Goal: Task Accomplishment & Management: Manage account settings

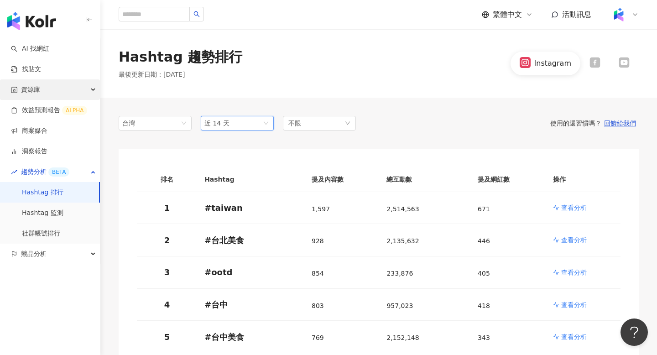
click at [43, 92] on div "資源庫" at bounding box center [50, 89] width 100 height 21
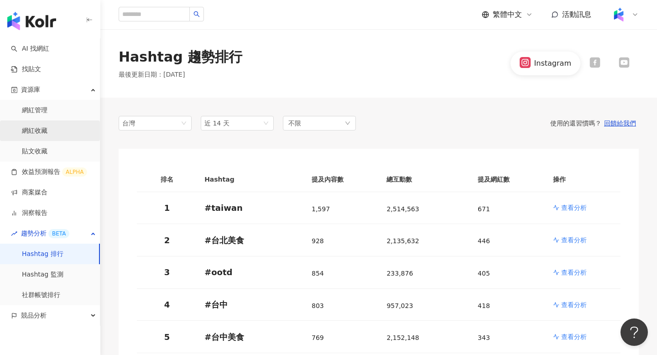
click at [44, 132] on link "網紅收藏" at bounding box center [35, 130] width 26 height 9
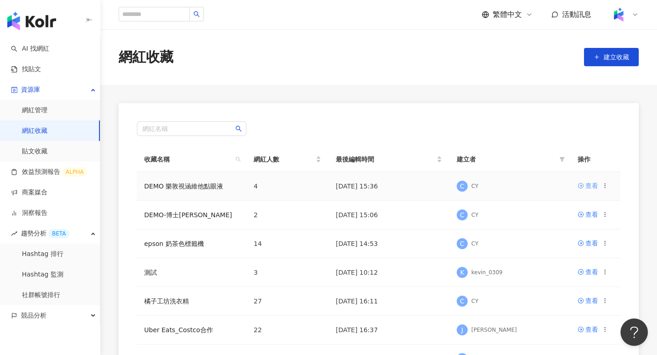
click at [593, 187] on div "查看" at bounding box center [591, 186] width 13 height 10
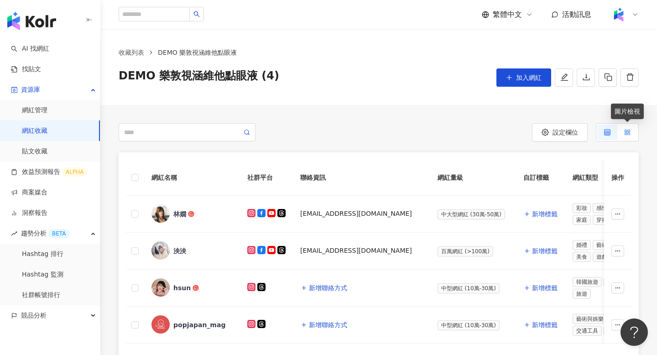
click at [627, 131] on icon at bounding box center [627, 132] width 6 height 6
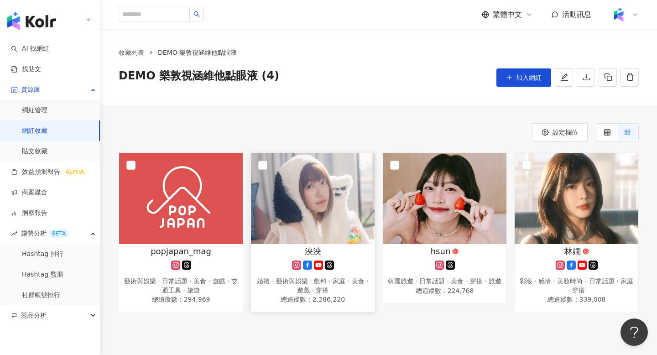
scroll to position [58, 0]
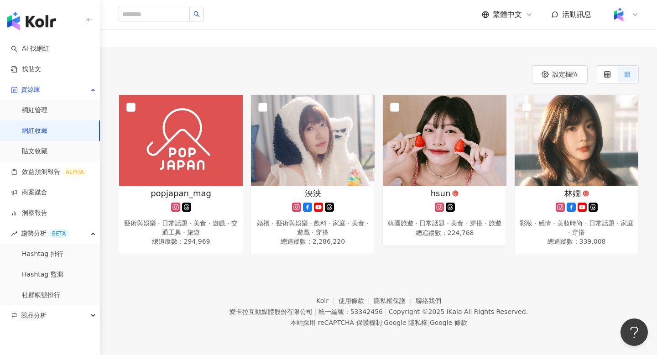
click at [435, 66] on div "設定欄位" at bounding box center [379, 74] width 520 height 18
click at [47, 107] on link "網紅管理" at bounding box center [35, 110] width 26 height 9
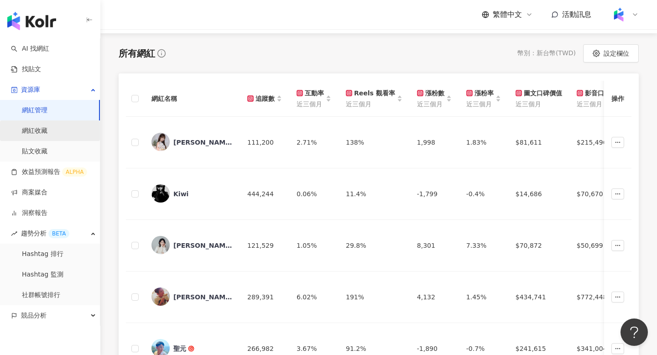
click at [37, 132] on link "網紅收藏" at bounding box center [35, 130] width 26 height 9
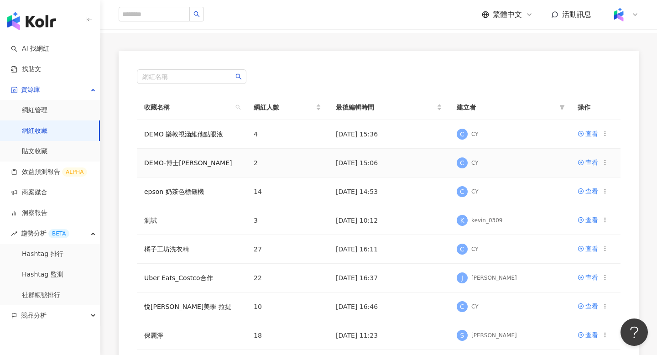
scroll to position [73, 0]
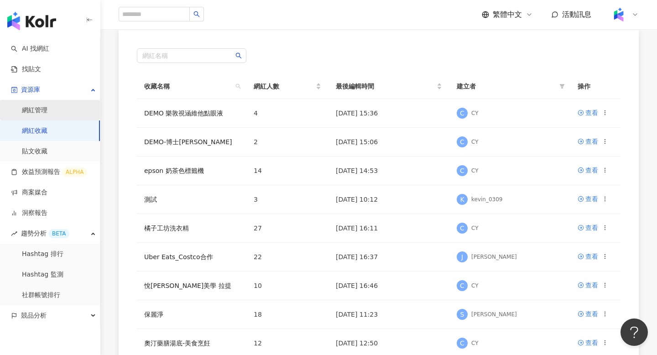
click at [47, 108] on link "網紅管理" at bounding box center [35, 110] width 26 height 9
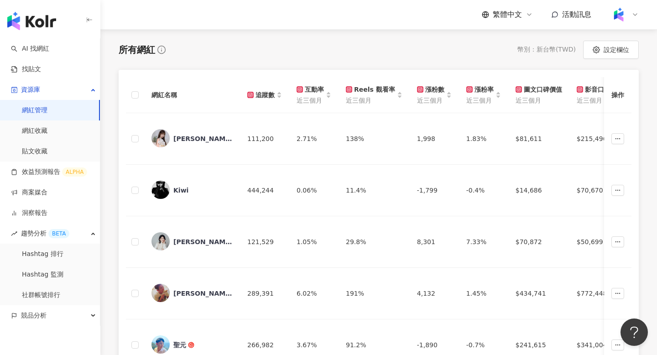
scroll to position [97, 0]
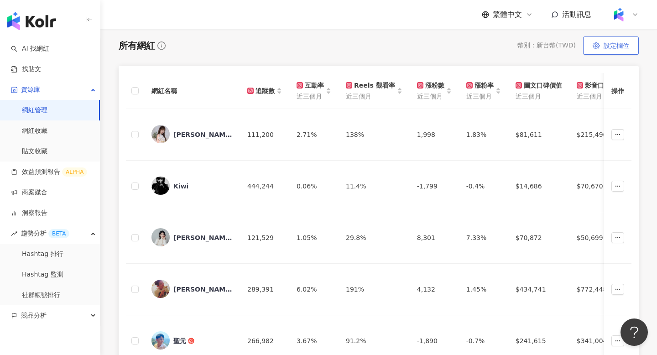
click at [593, 47] on icon "button" at bounding box center [596, 45] width 7 height 7
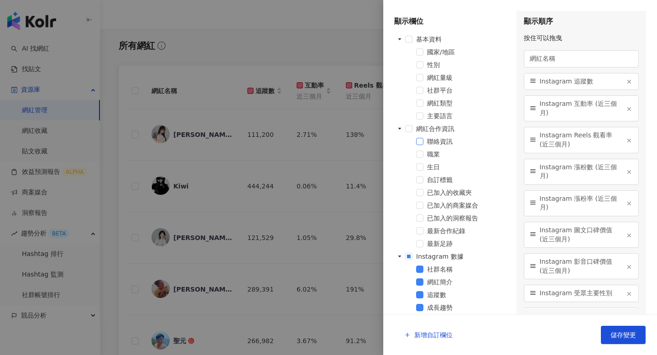
click at [422, 143] on span at bounding box center [419, 141] width 7 height 7
click at [625, 339] on button "儲存變更" at bounding box center [623, 335] width 45 height 18
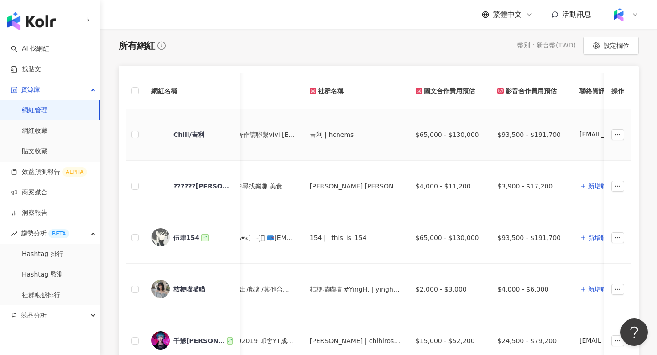
scroll to position [0, 2271]
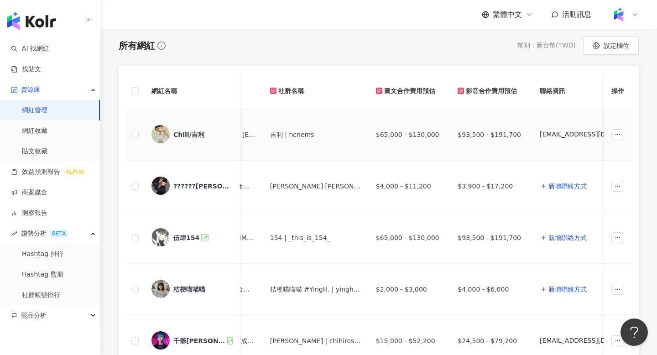
click at [656, 134] on icon "button" at bounding box center [658, 135] width 5 height 5
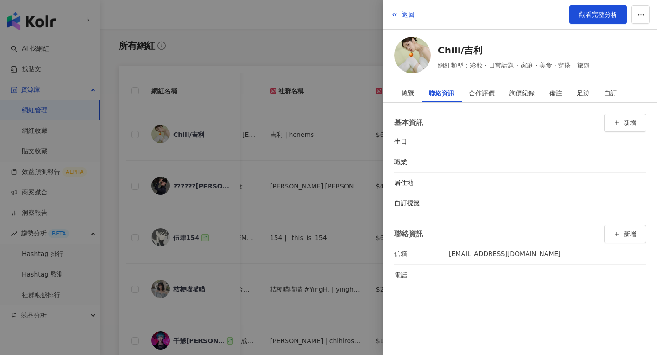
click at [344, 192] on div at bounding box center [328, 177] width 657 height 355
